Goal: Task Accomplishment & Management: Manage account settings

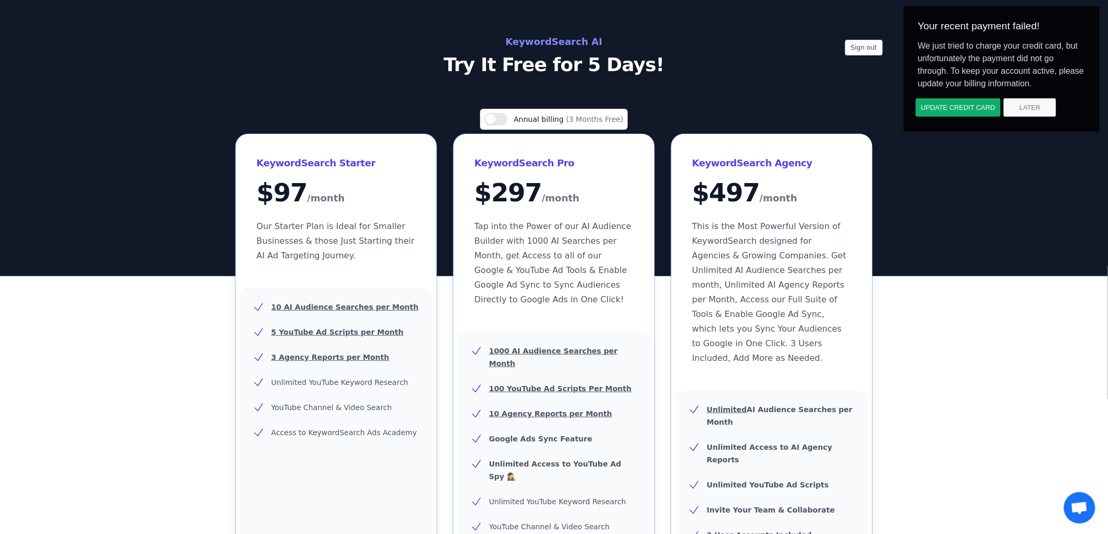
drag, startPoint x: 548, startPoint y: 35, endPoint x: 484, endPoint y: 34, distance: 63.3
click at [547, 36] on h2 "KeywordSearch AI" at bounding box center [553, 42] width 469 height 17
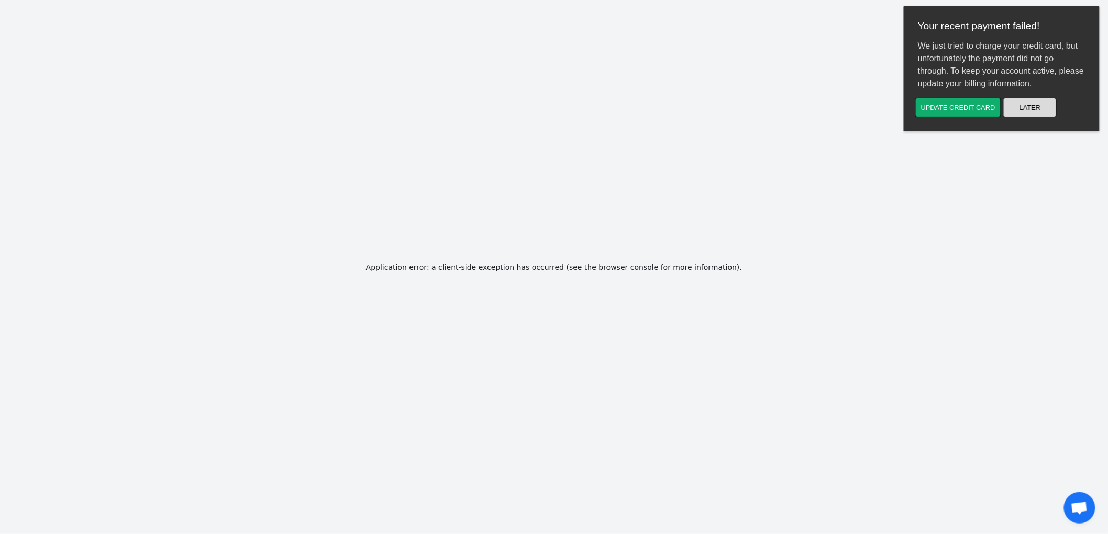
click at [1048, 107] on button "Later" at bounding box center [1028, 107] width 53 height 19
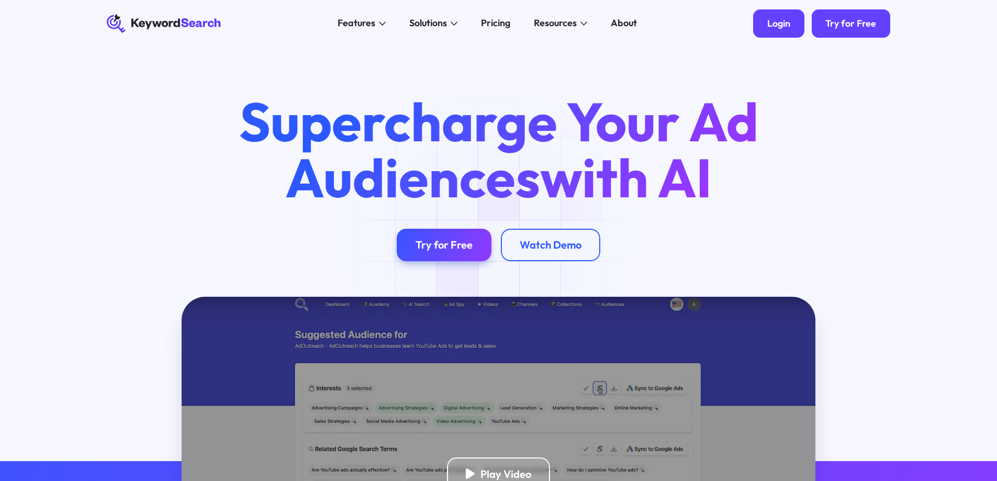
click at [781, 24] on div "Login" at bounding box center [778, 24] width 23 height 12
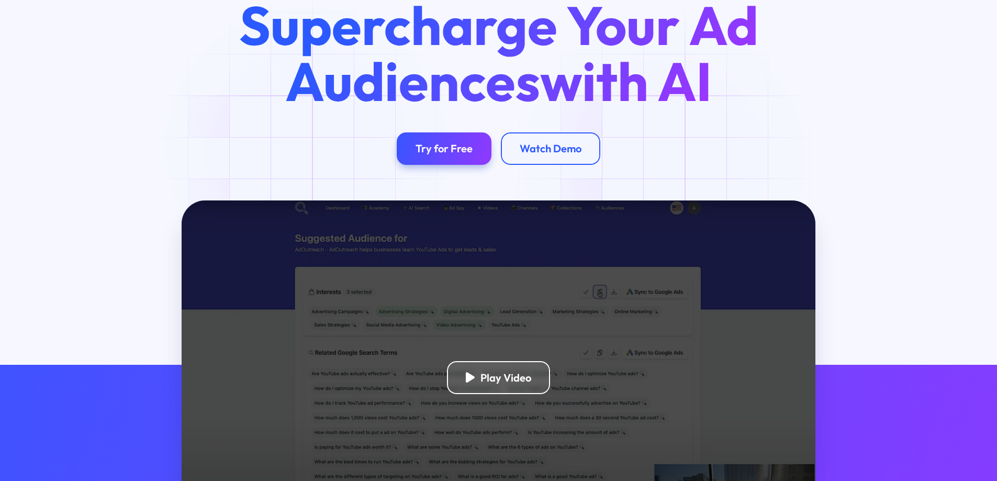
scroll to position [209, 0]
